Goal: Task Accomplishment & Management: Complete application form

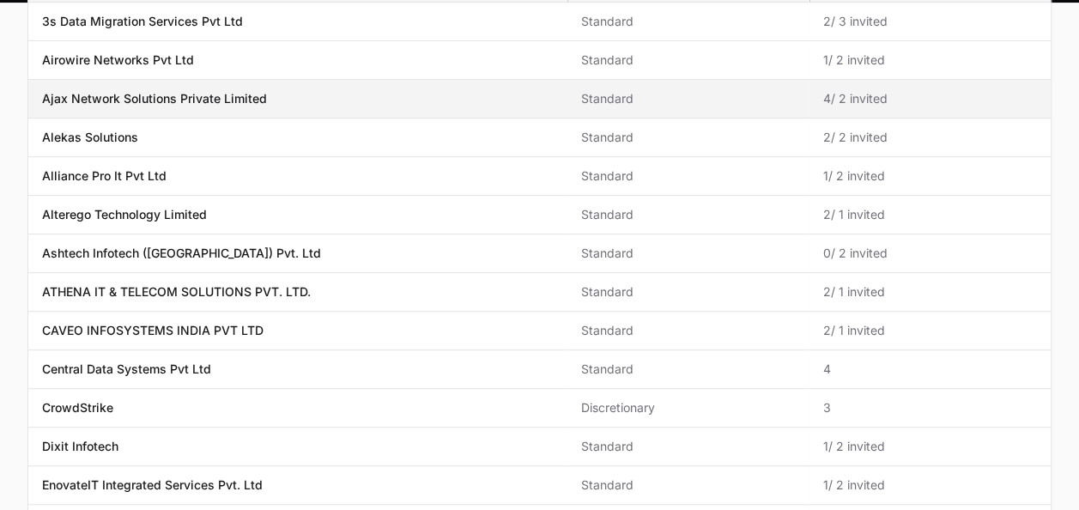
scroll to position [264, 0]
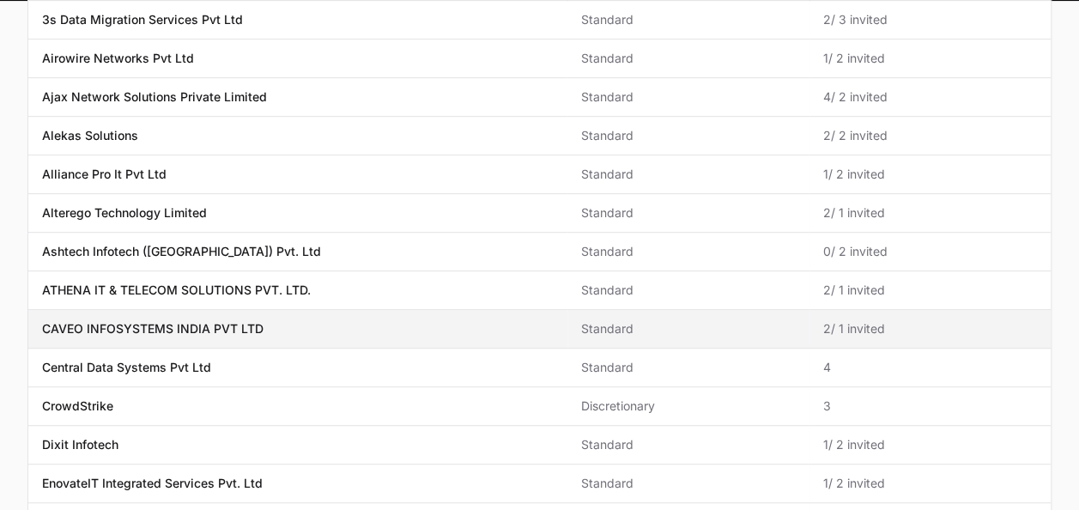
click at [165, 330] on p "CAVEO INFOSYSTEMS INDIA PVT LTD" at bounding box center [153, 328] width 222 height 17
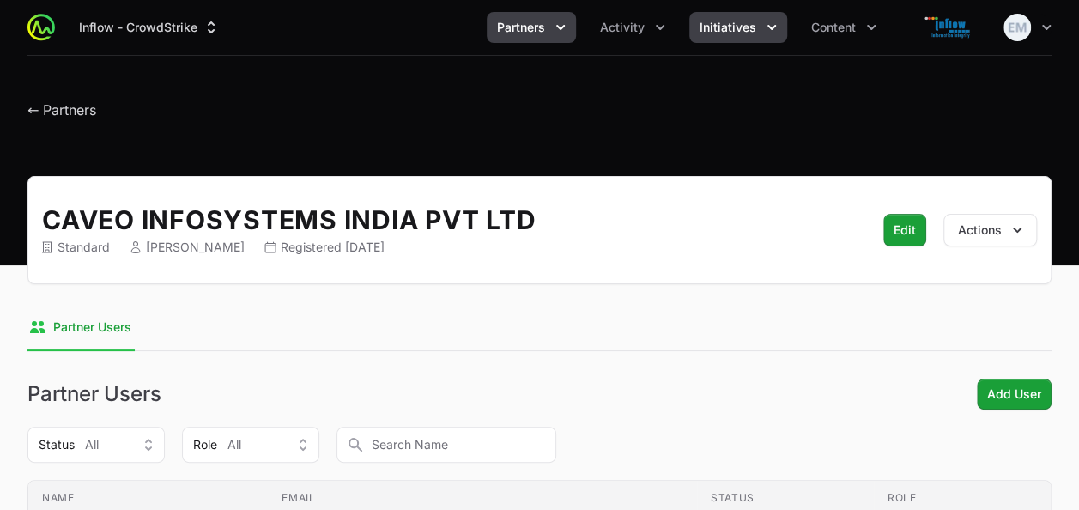
click at [714, 21] on span "Initiatives" at bounding box center [728, 27] width 57 height 17
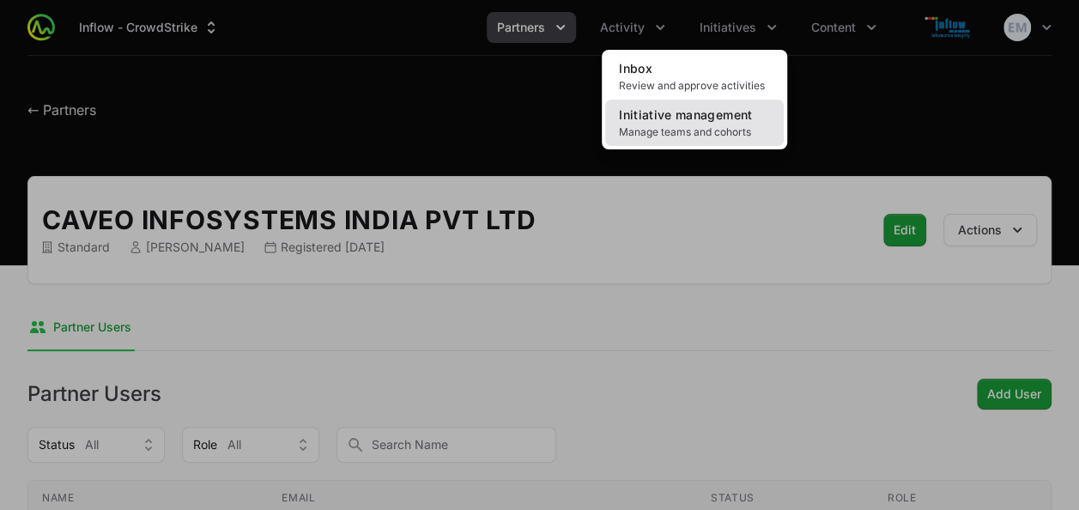
click at [696, 120] on span "Initiative management" at bounding box center [685, 114] width 133 height 15
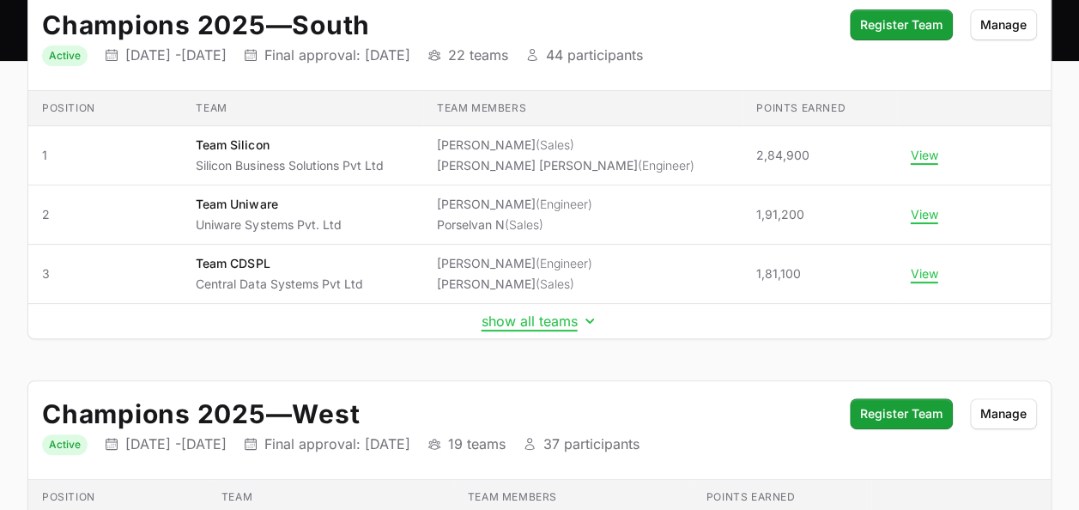
scroll to position [192, 0]
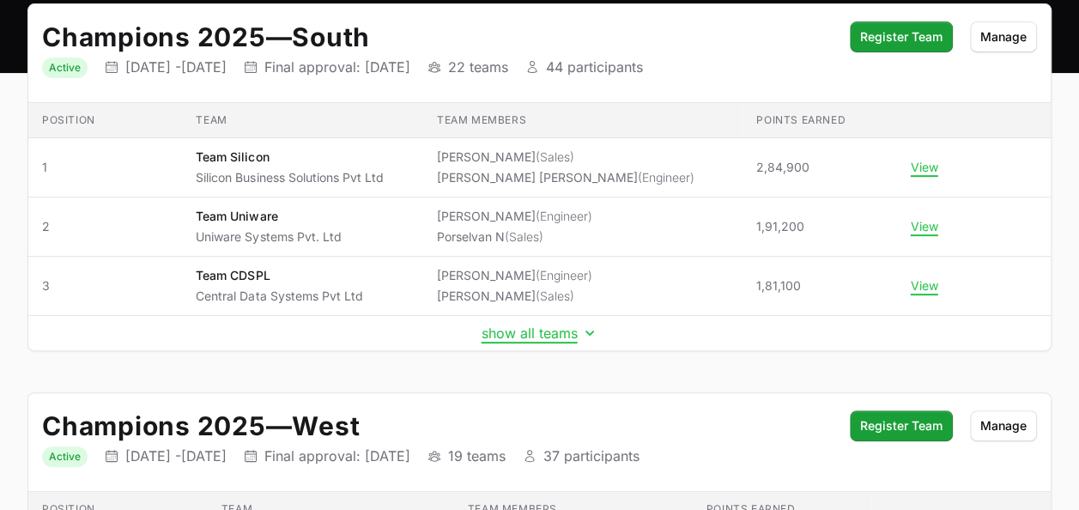
click at [569, 339] on td "show all teams" at bounding box center [539, 333] width 1023 height 35
click at [567, 337] on button "show all teams" at bounding box center [540, 333] width 117 height 17
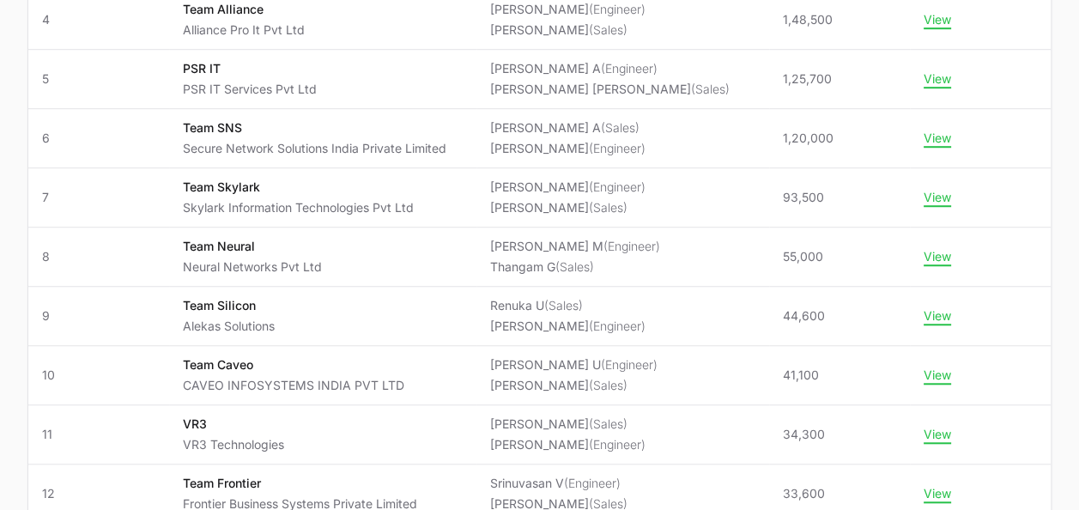
scroll to position [532, 0]
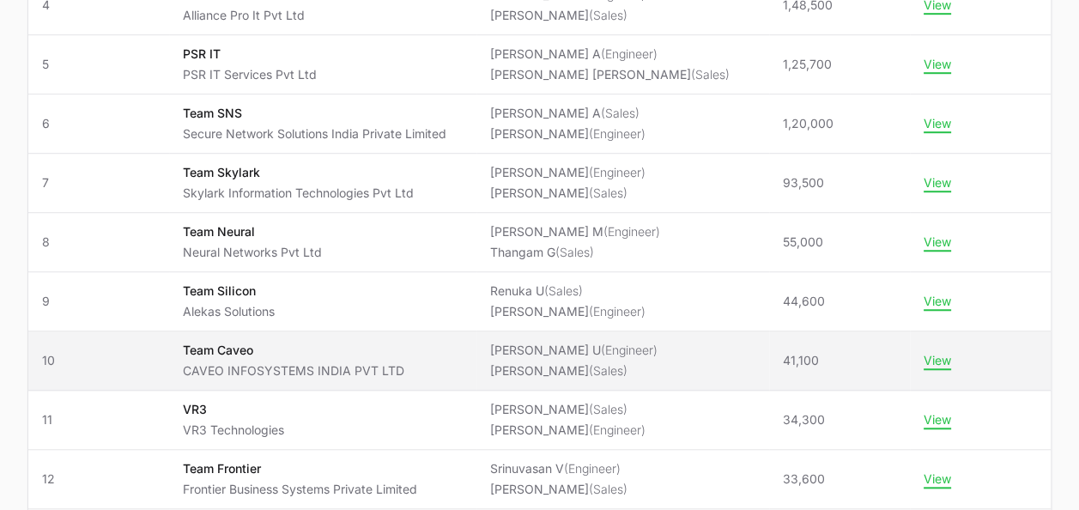
click at [232, 364] on p "CAVEO INFOSYSTEMS INDIA PVT LTD" at bounding box center [294, 370] width 222 height 17
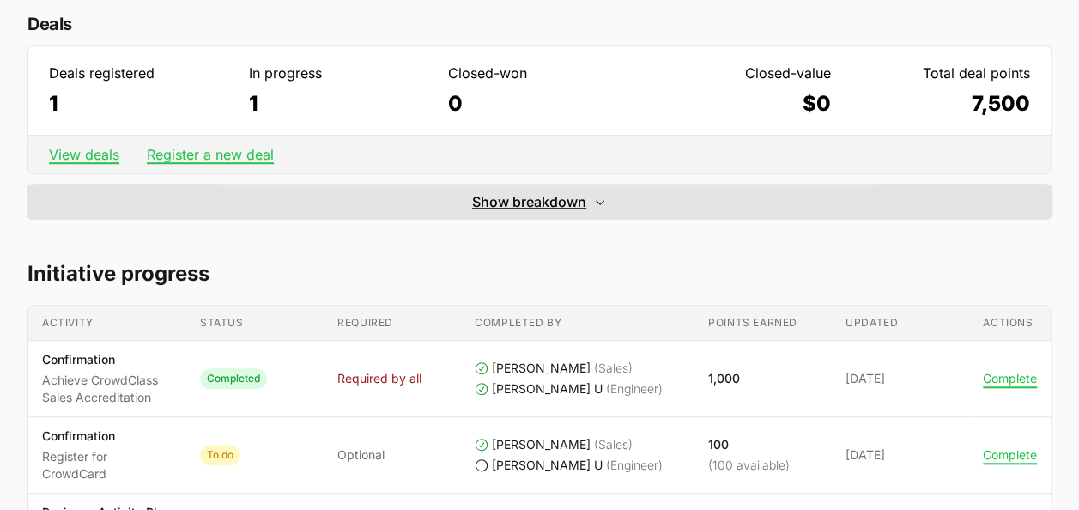
scroll to position [557, 0]
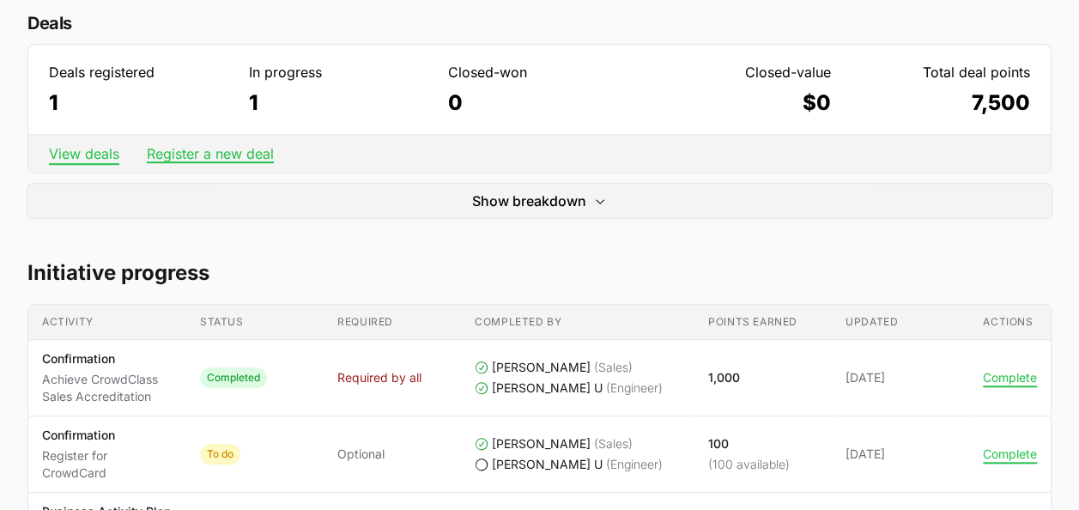
click at [80, 155] on link "View deals" at bounding box center [84, 153] width 70 height 17
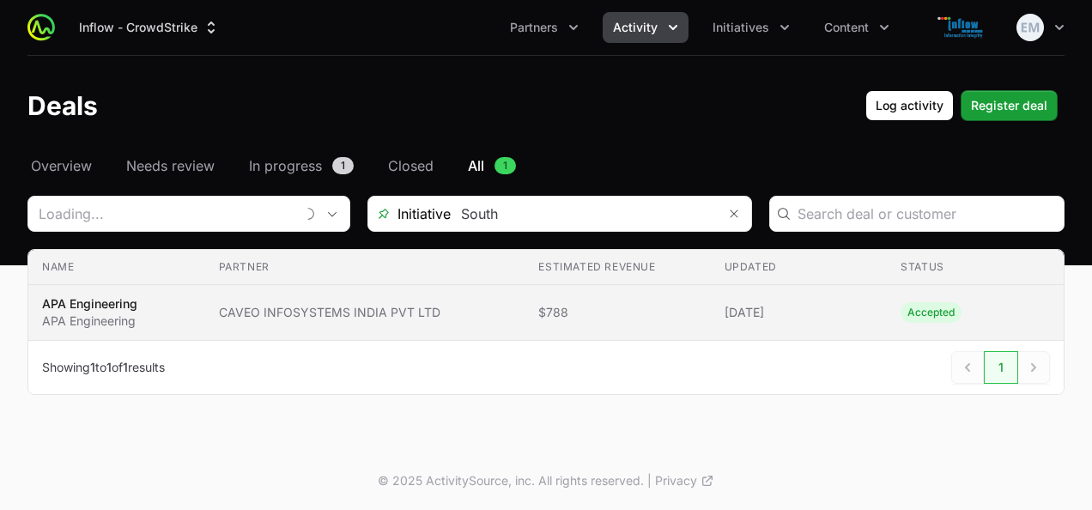
type input "CAVEO INFOSYSTEMS INDIA PVT LTD"
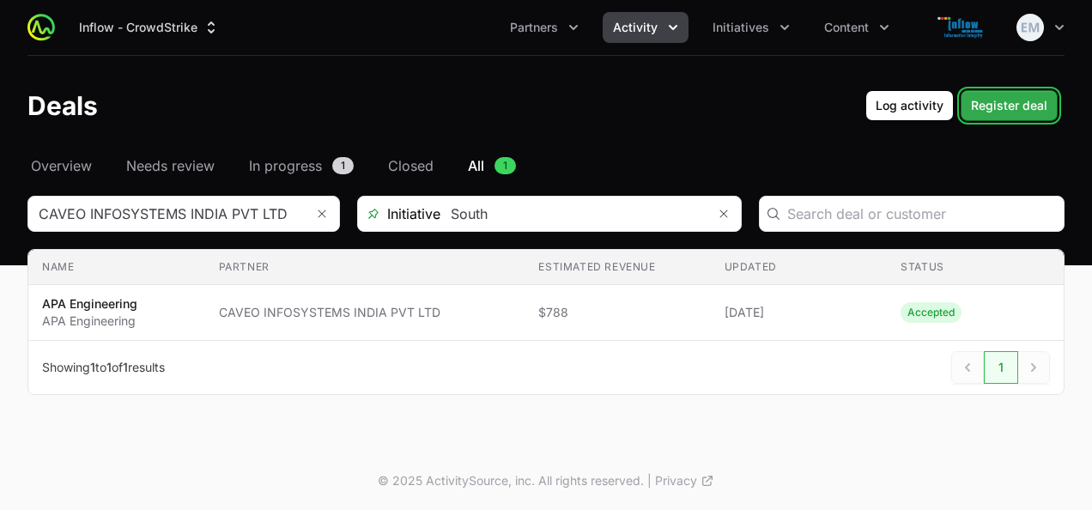
click at [1003, 110] on span "Register deal" at bounding box center [1009, 105] width 76 height 21
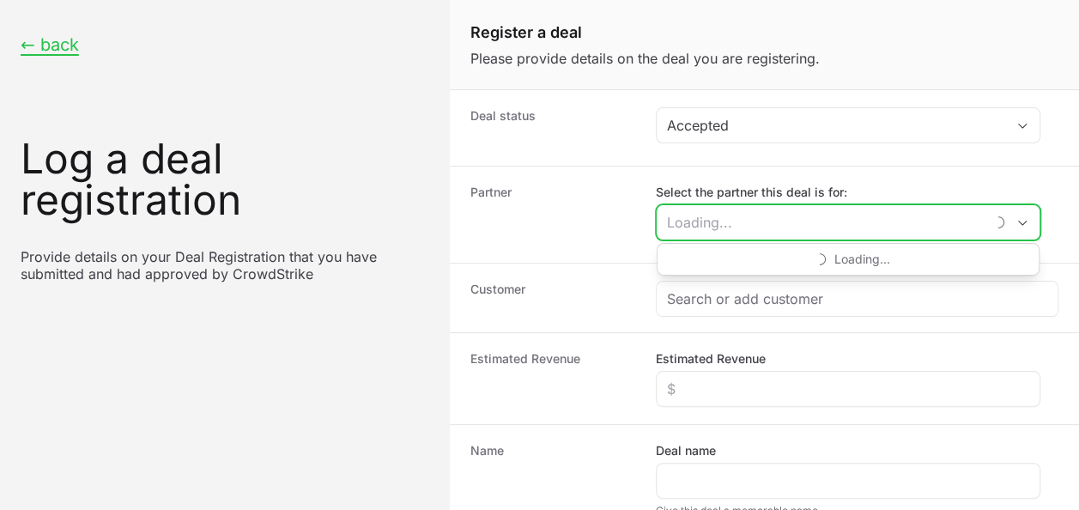
click at [726, 219] on input "Select the partner this deal is for:" at bounding box center [821, 222] width 328 height 34
